Goal: Task Accomplishment & Management: Use online tool/utility

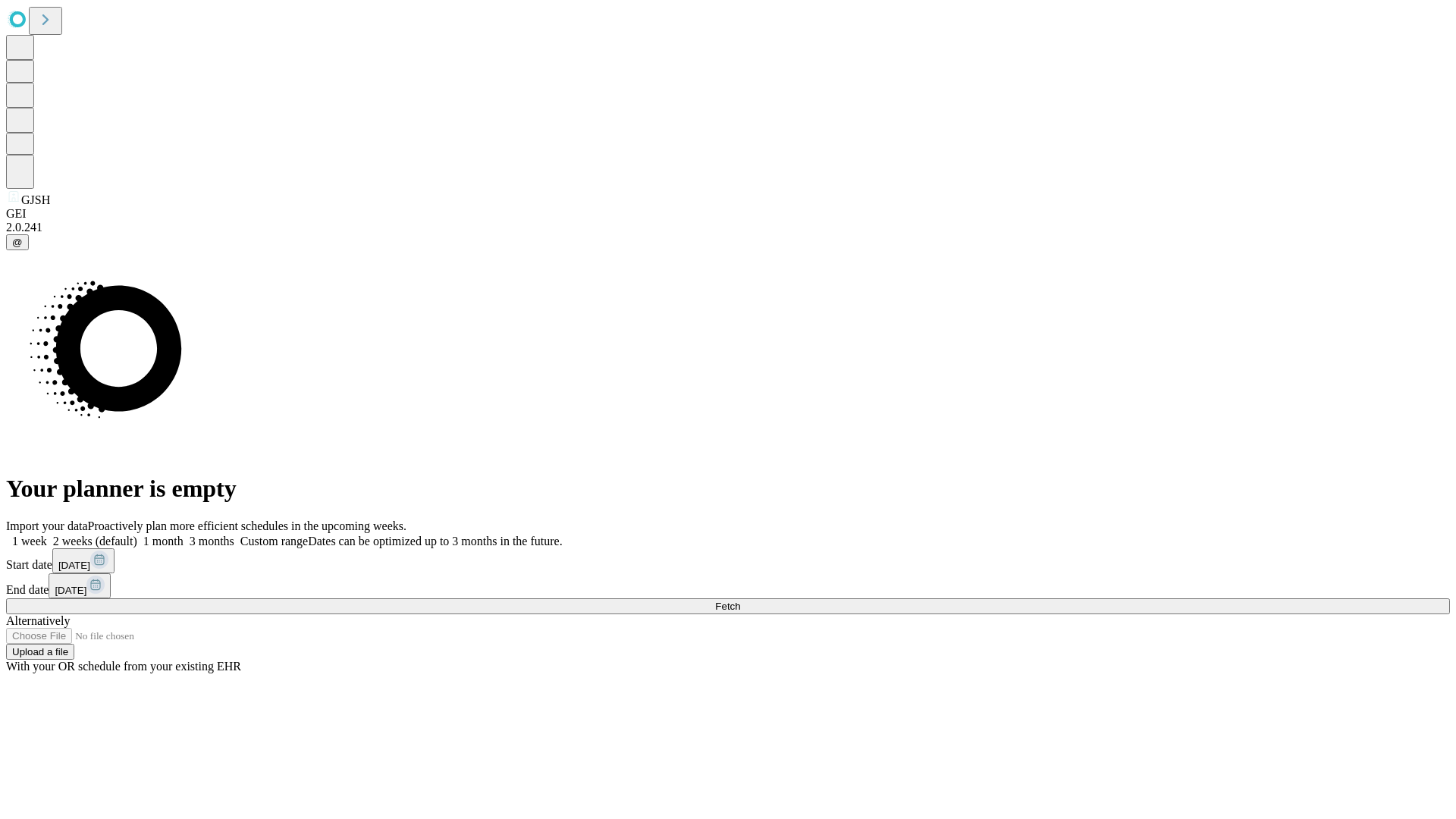
click at [740, 601] on span "Fetch" at bounding box center [728, 607] width 25 height 11
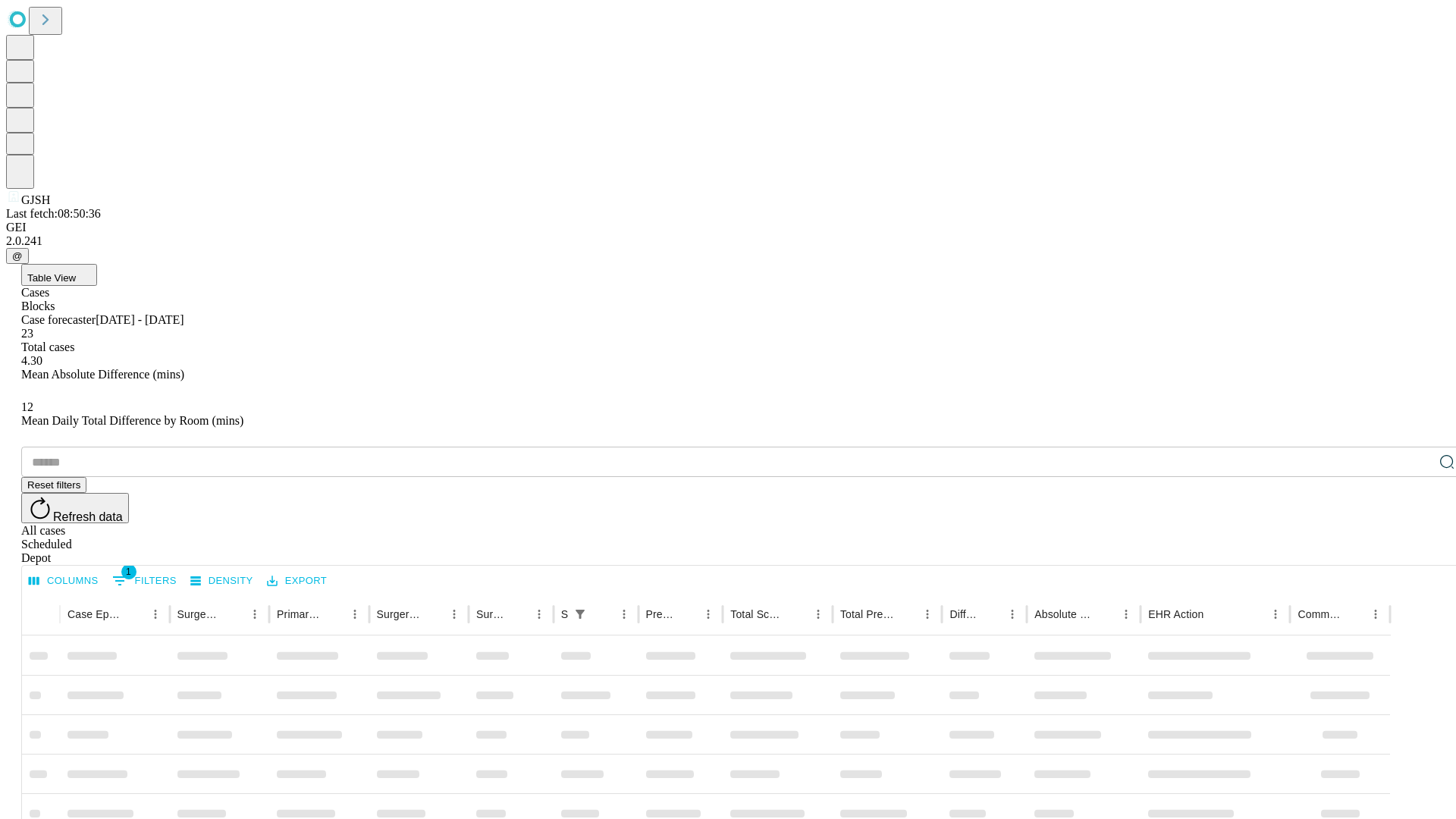
click at [1416, 552] on div "Depot" at bounding box center [743, 558] width 1444 height 14
